Goal: Obtain resource: Download file/media

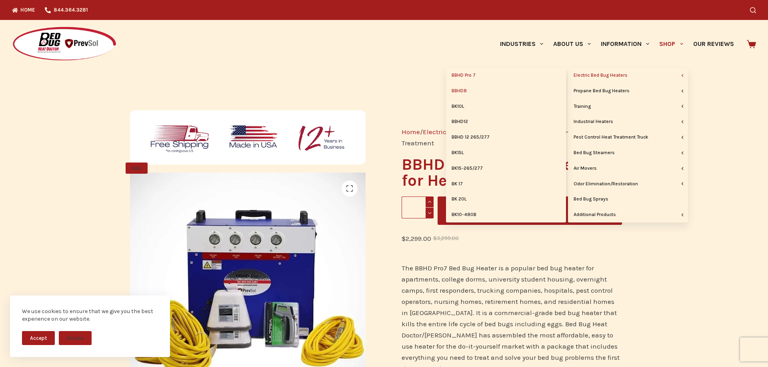
click at [461, 89] on link "BBHD8" at bounding box center [506, 91] width 120 height 15
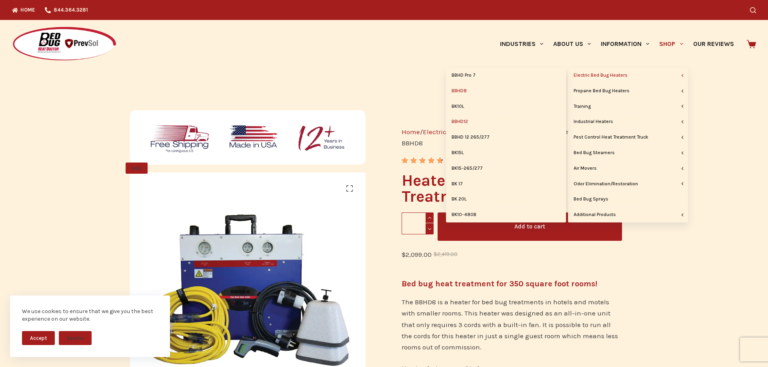
click at [463, 122] on link "BBHD12" at bounding box center [506, 121] width 120 height 15
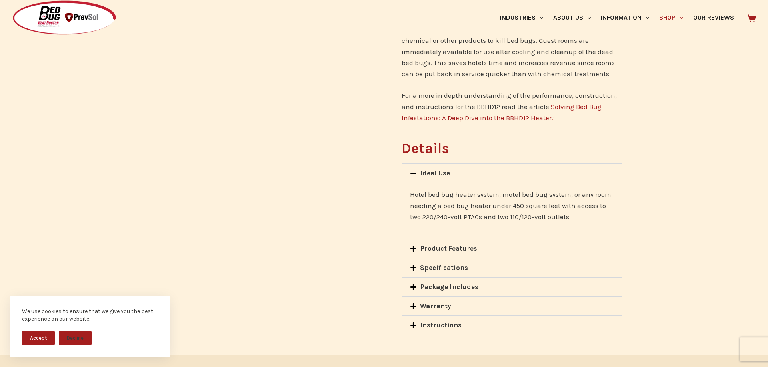
scroll to position [571, 0]
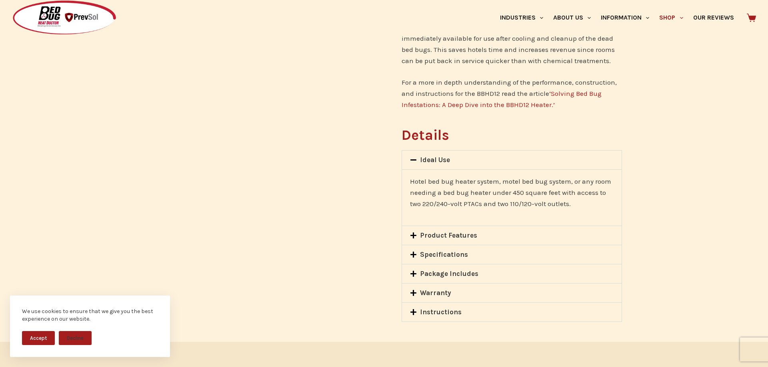
click at [433, 313] on link "Instructions" at bounding box center [441, 312] width 42 height 8
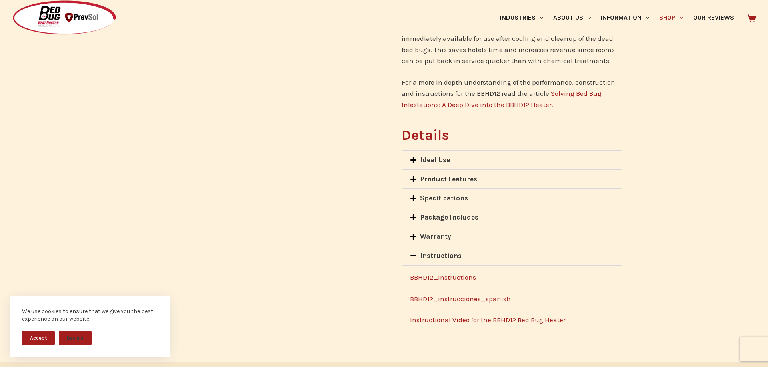
scroll to position [612, 0]
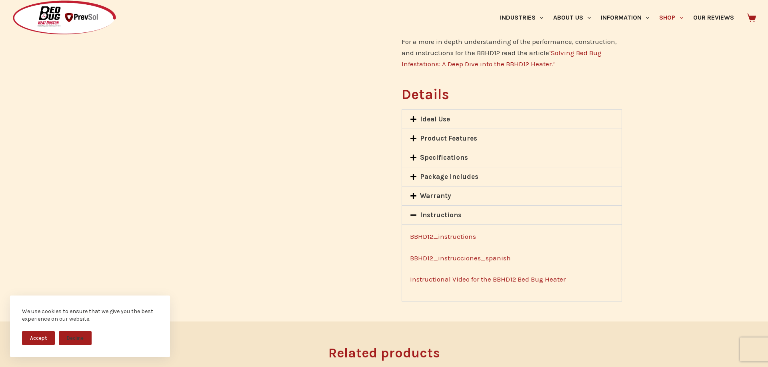
click at [459, 240] on link "BBHD12_instructions" at bounding box center [443, 237] width 66 height 8
